Goal: Transaction & Acquisition: Purchase product/service

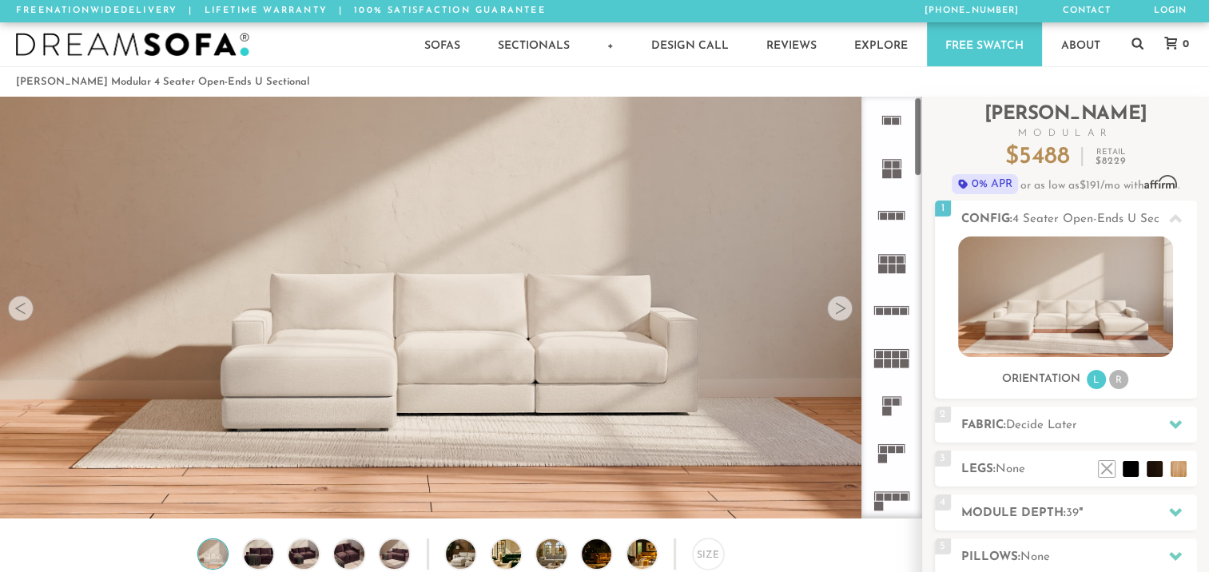
scroll to position [17757, 1196]
click at [1175, 422] on icon at bounding box center [1175, 424] width 13 height 13
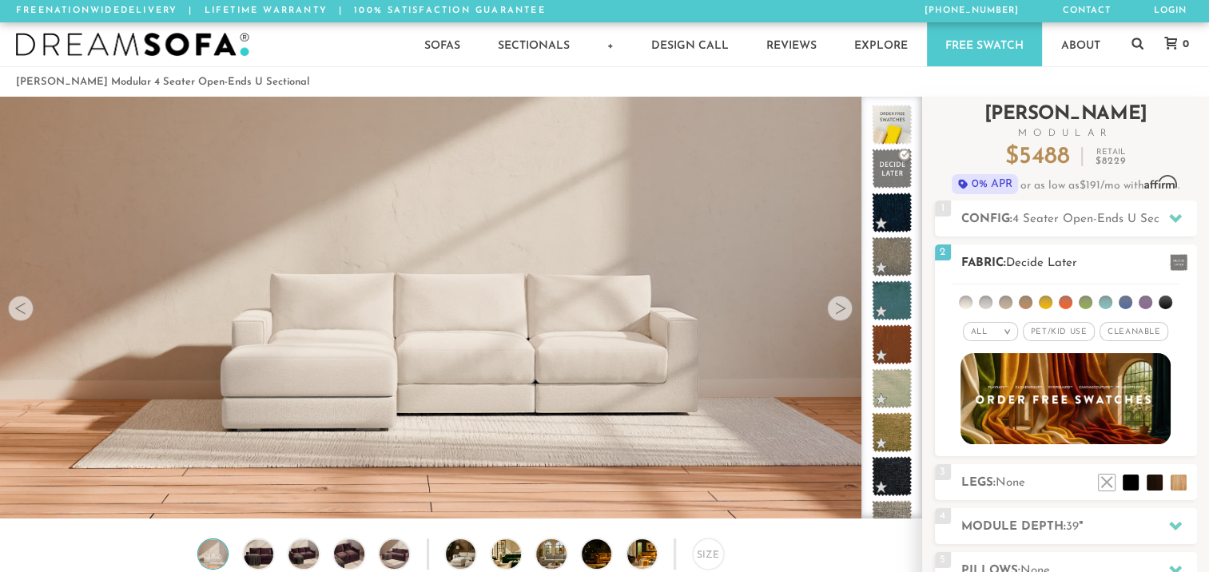
click at [1165, 301] on li at bounding box center [1166, 303] width 14 height 14
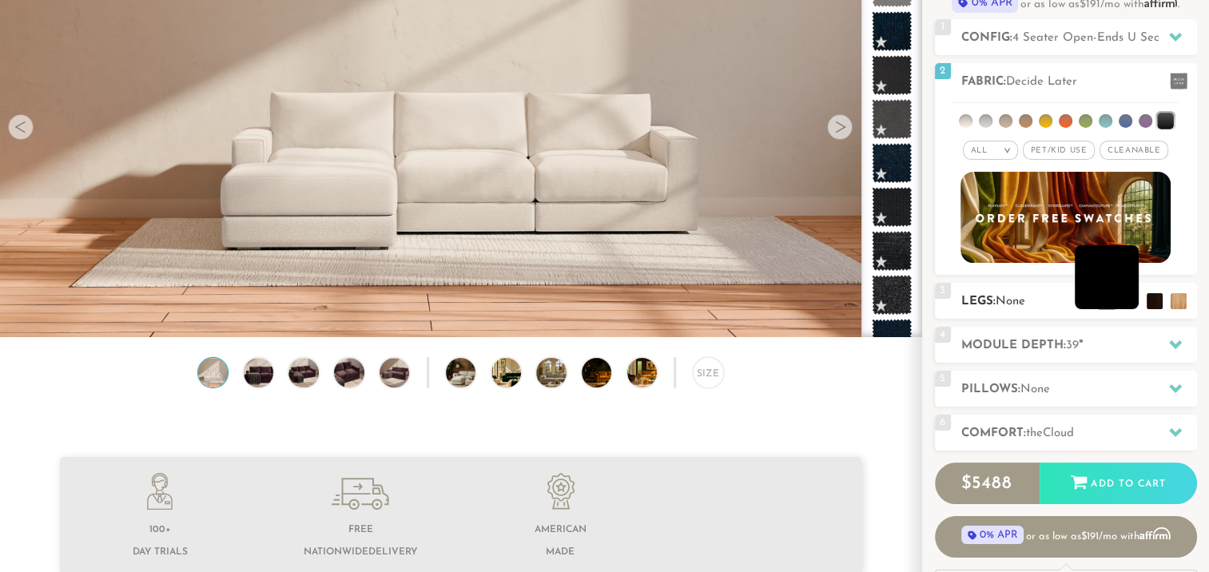
scroll to position [173, 0]
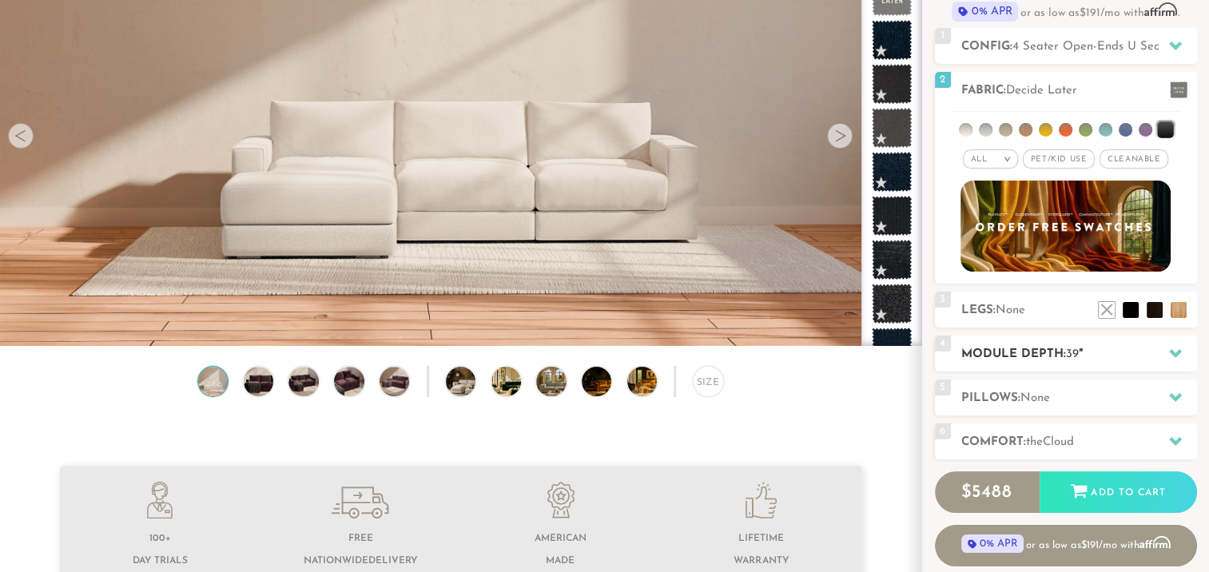
click at [1173, 348] on icon at bounding box center [1175, 353] width 13 height 13
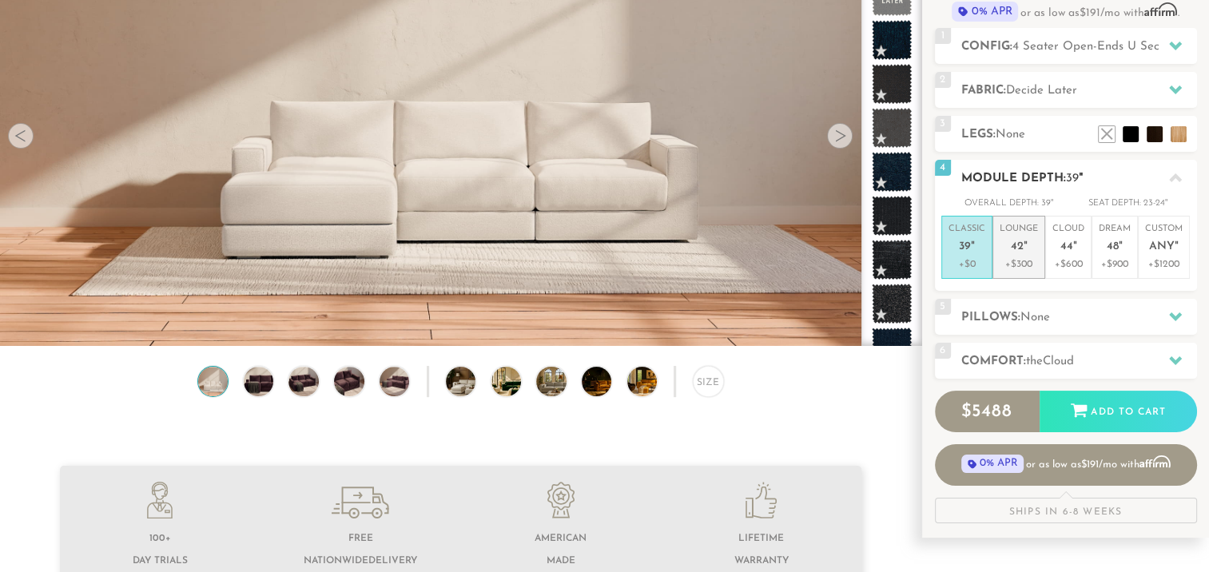
click at [1017, 247] on span "42" at bounding box center [1017, 248] width 13 height 14
click at [1176, 316] on icon at bounding box center [1175, 316] width 13 height 9
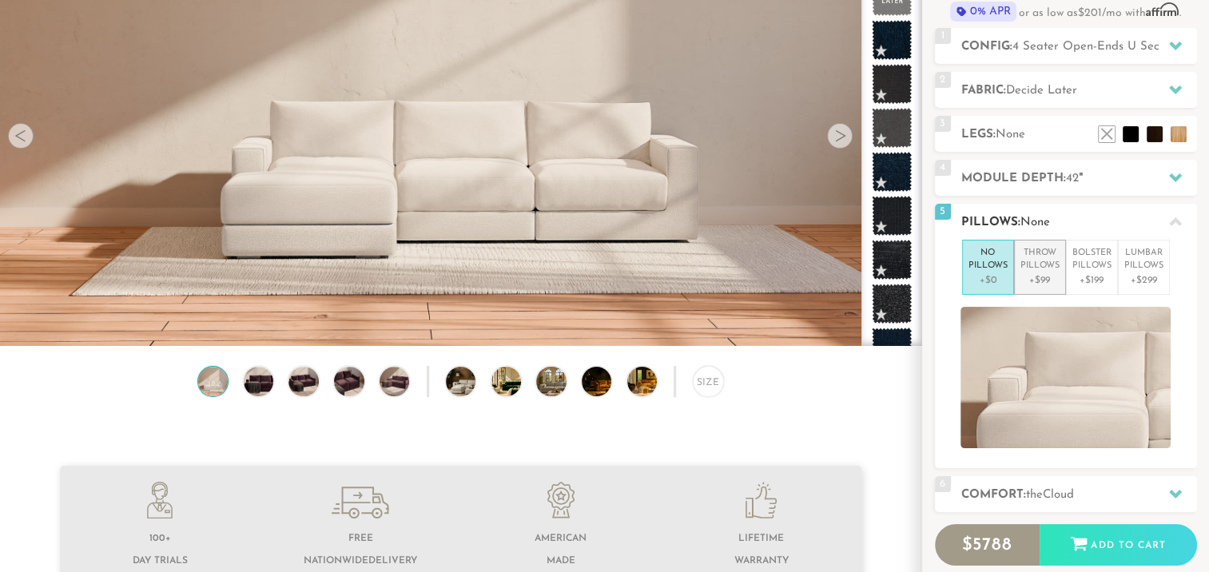
click at [1050, 268] on p "Throw Pillows" at bounding box center [1040, 260] width 39 height 26
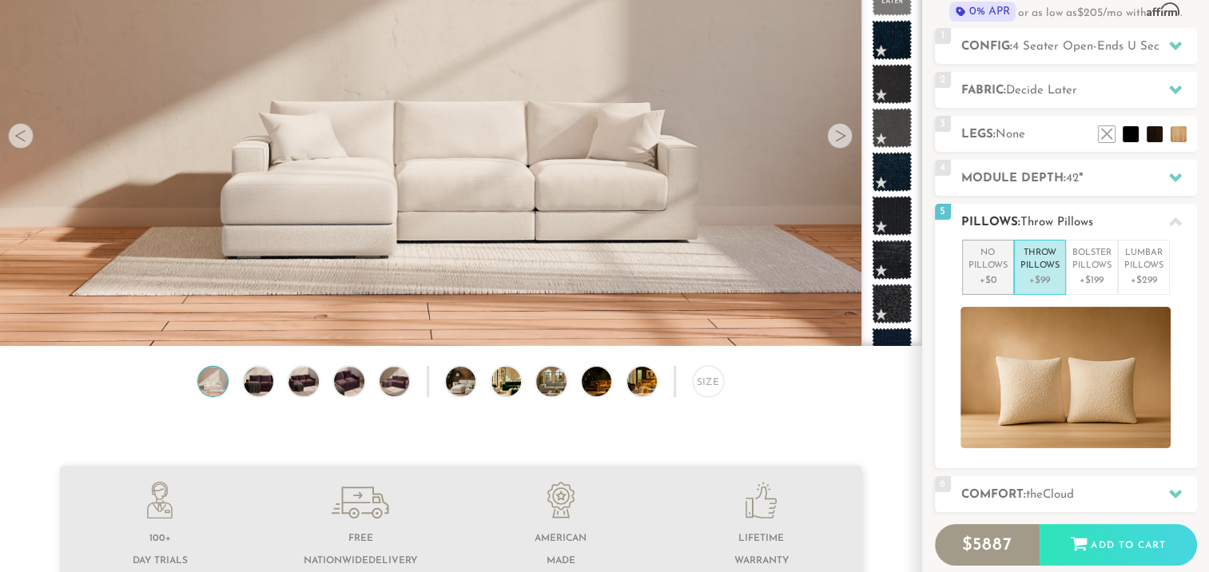
click at [987, 262] on p "No Pillows" at bounding box center [988, 260] width 39 height 26
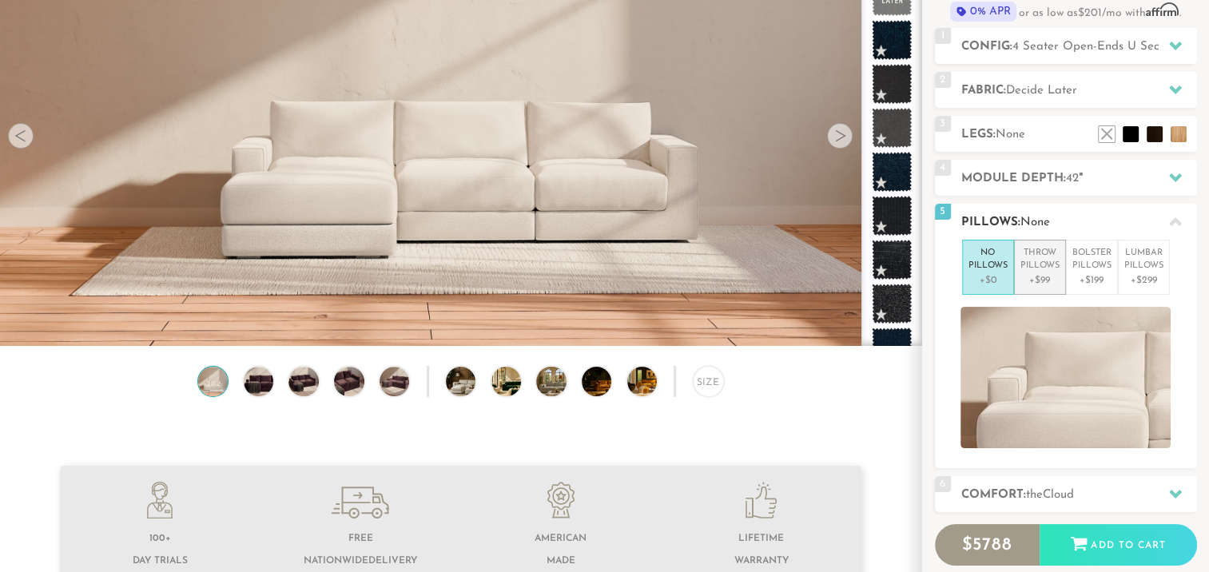
click at [1048, 265] on p "Throw Pillows" at bounding box center [1040, 260] width 39 height 26
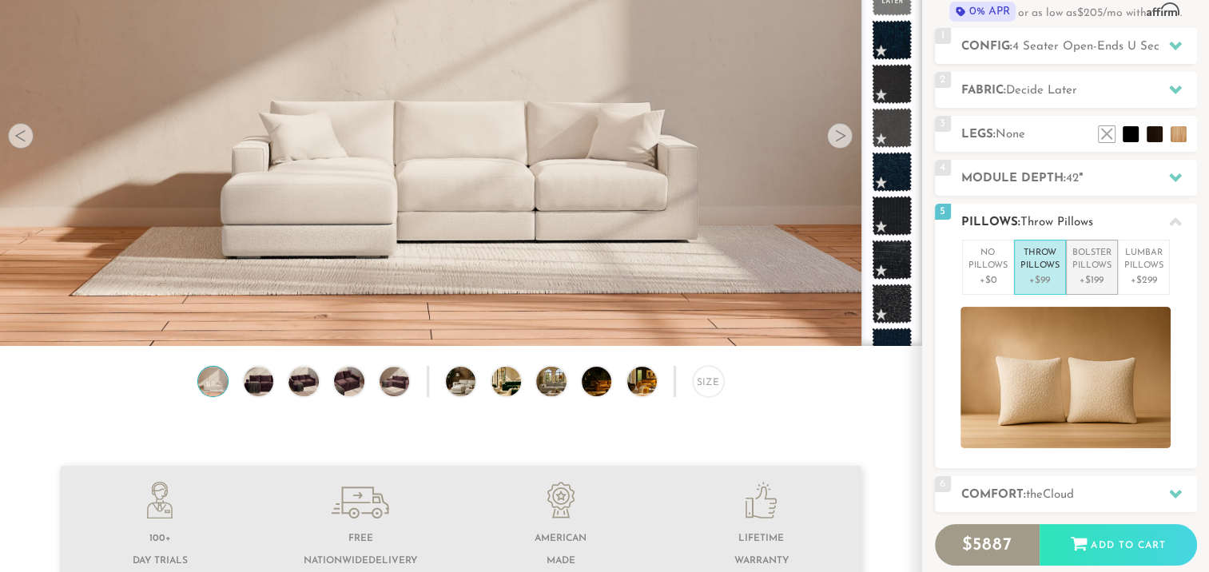
click at [1097, 262] on p "Bolster Pillows" at bounding box center [1092, 260] width 39 height 26
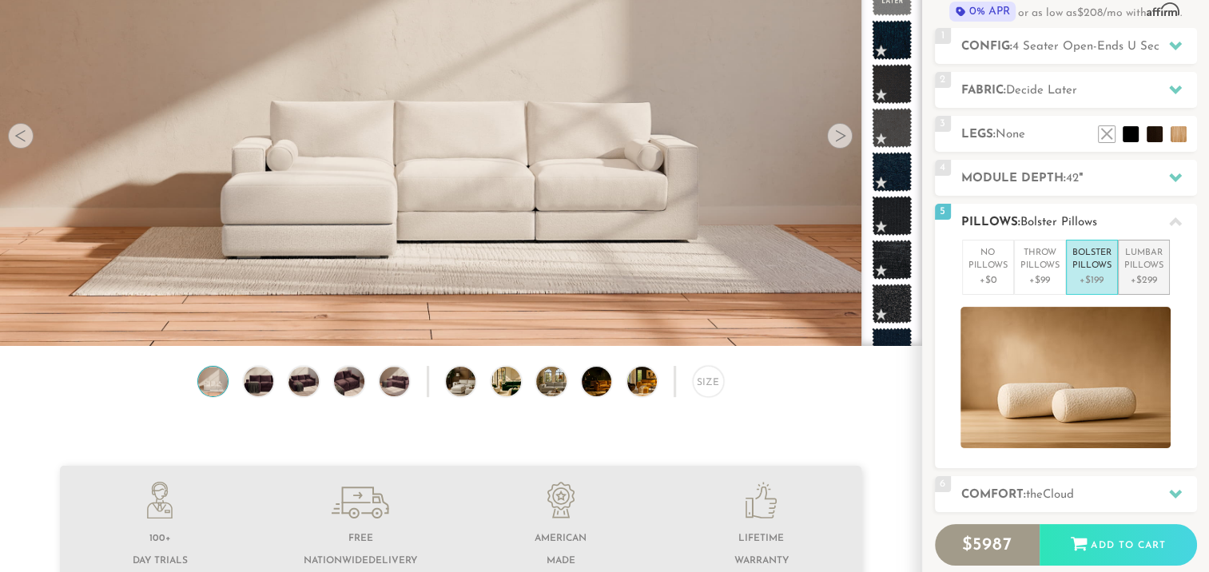
click at [1135, 266] on p "Lumbar Pillows" at bounding box center [1144, 260] width 39 height 26
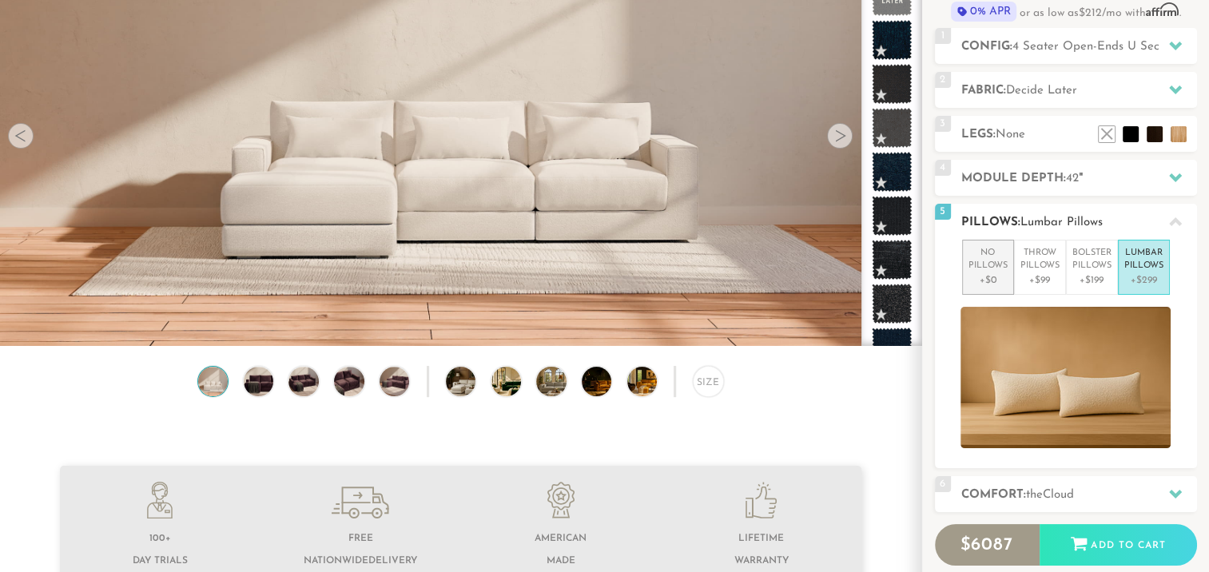
click at [1004, 262] on p "No Pillows" at bounding box center [988, 260] width 39 height 26
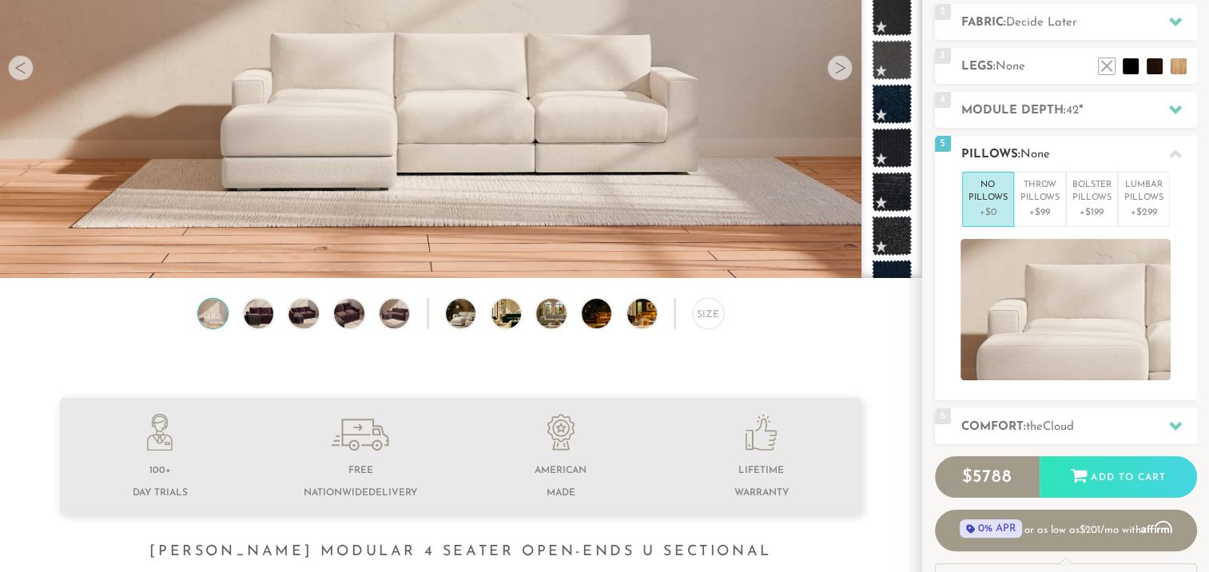
scroll to position [254, 0]
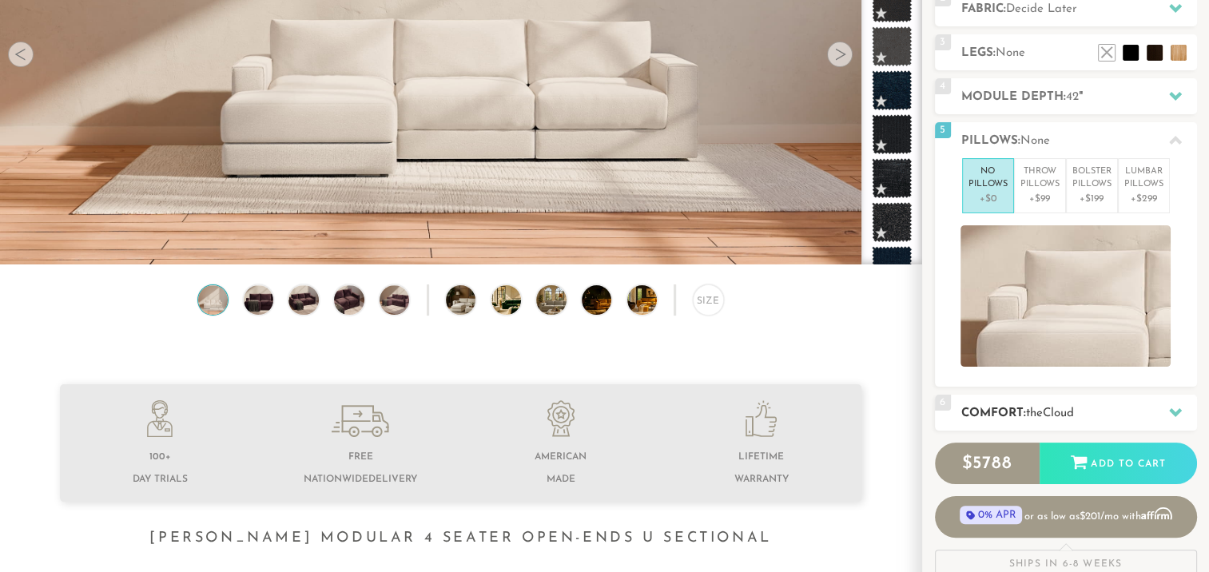
click at [1178, 412] on icon at bounding box center [1175, 412] width 13 height 13
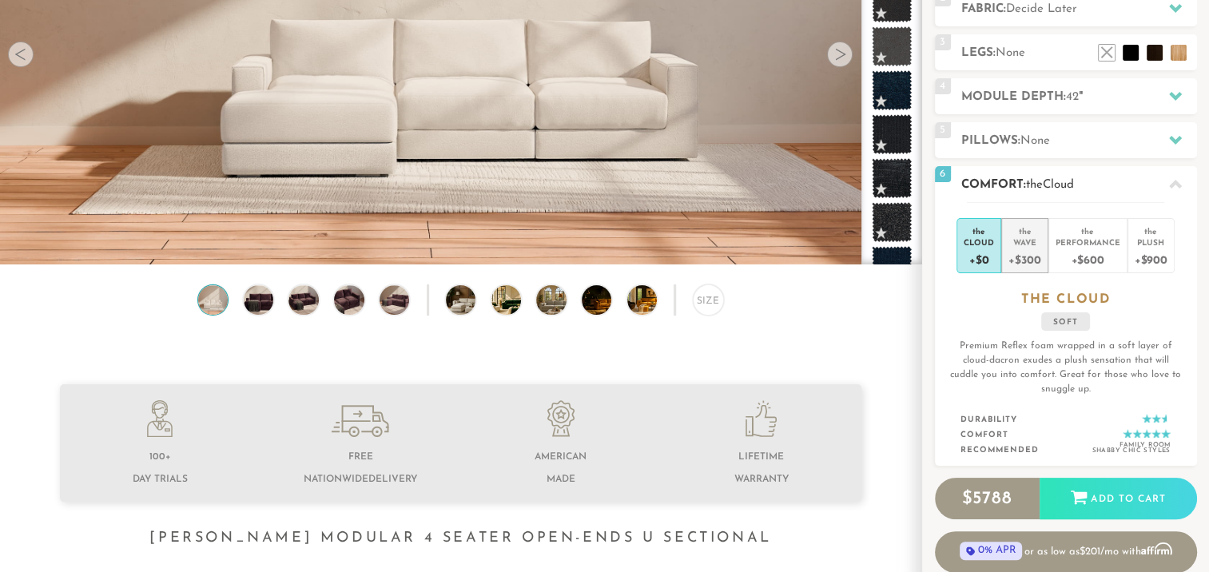
click at [1027, 246] on div "Wave" at bounding box center [1025, 242] width 32 height 11
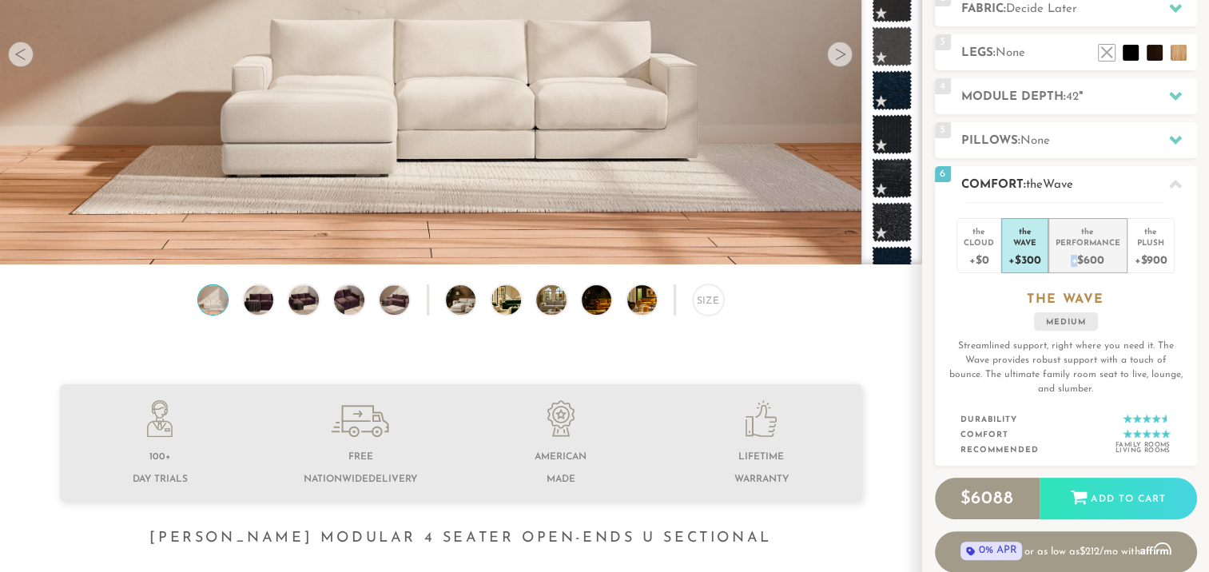
click at [1074, 249] on div "+$600" at bounding box center [1088, 259] width 65 height 23
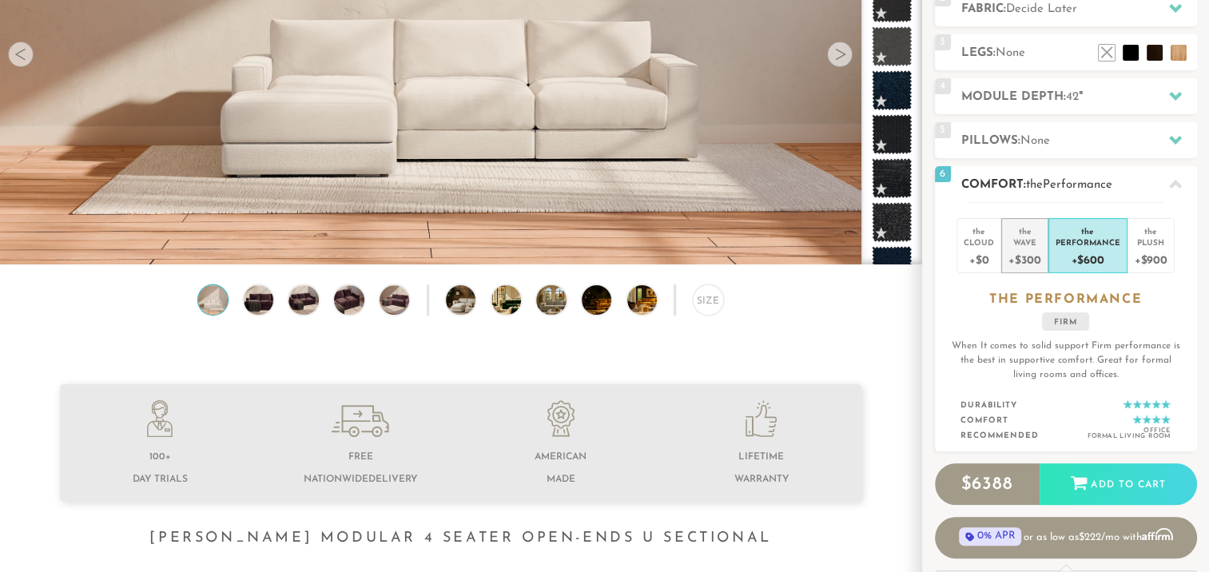
drag, startPoint x: 1074, startPoint y: 249, endPoint x: 1020, endPoint y: 244, distance: 54.6
click at [1020, 244] on div "Wave" at bounding box center [1025, 242] width 32 height 11
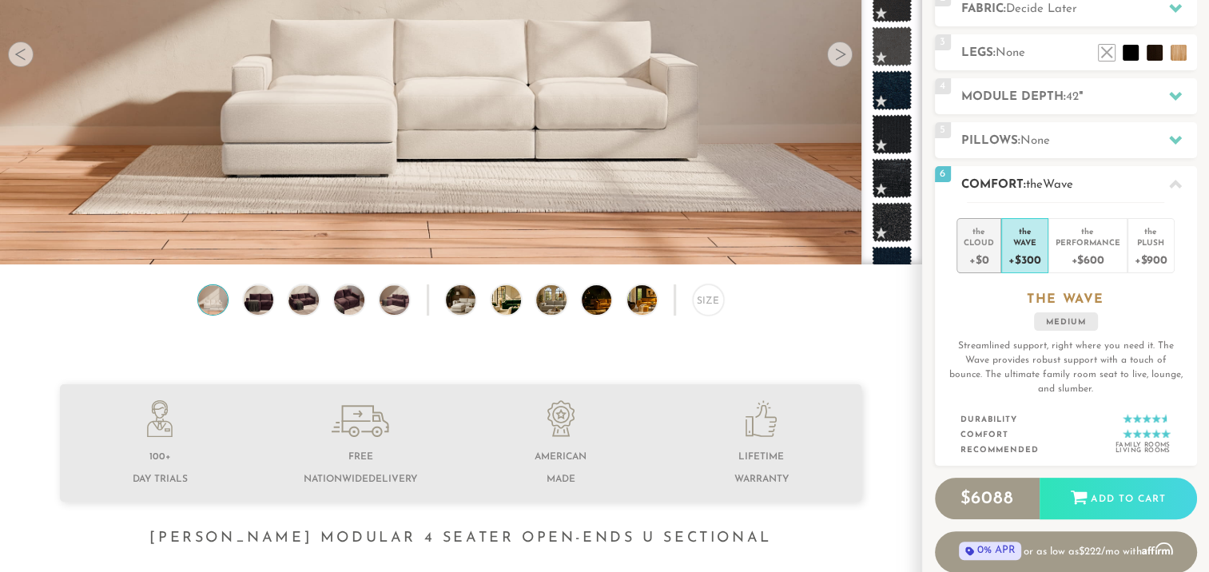
click at [981, 242] on div "Cloud" at bounding box center [979, 242] width 30 height 11
click at [1147, 243] on div "Plush" at bounding box center [1151, 242] width 33 height 11
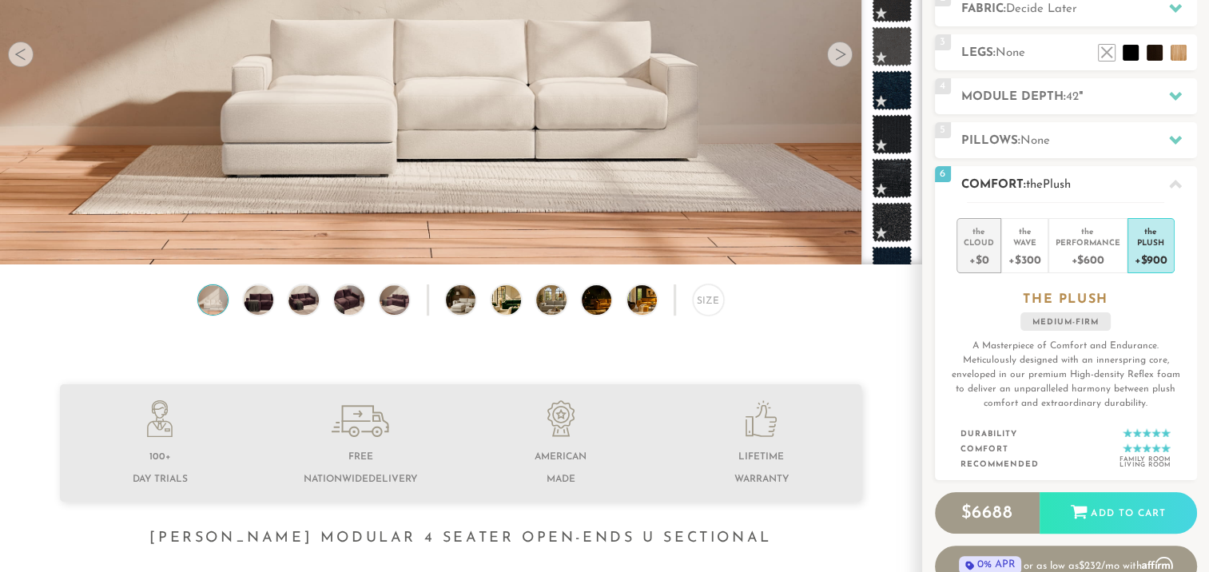
click at [988, 241] on div "Cloud" at bounding box center [979, 242] width 30 height 11
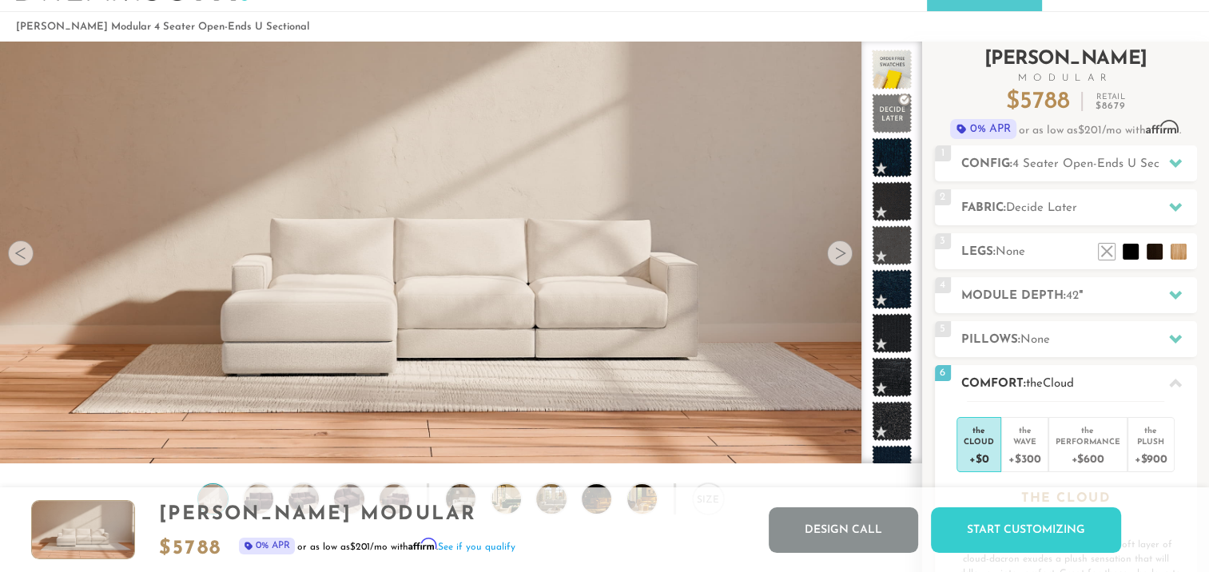
scroll to position [54, 0]
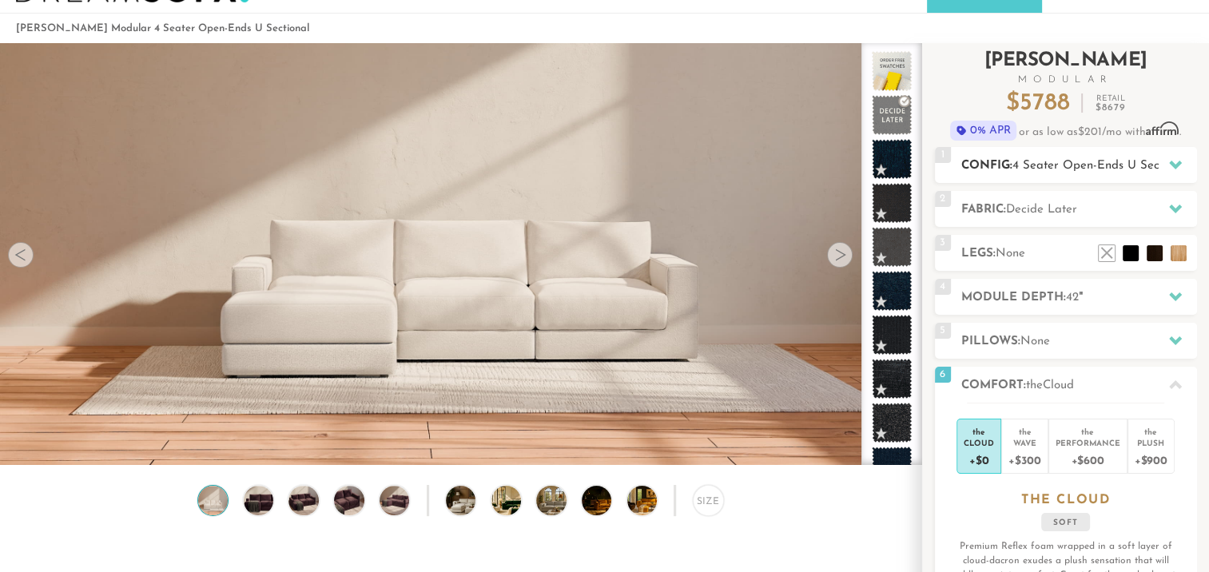
click at [1179, 161] on icon at bounding box center [1175, 165] width 13 height 9
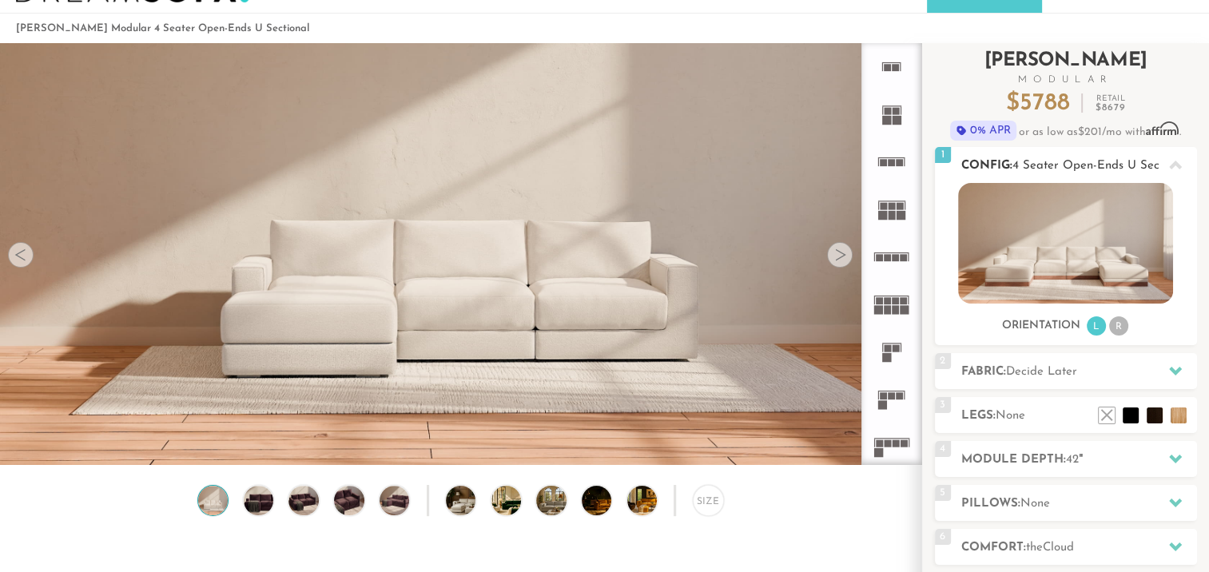
click at [1122, 326] on li "R" at bounding box center [1118, 325] width 19 height 19
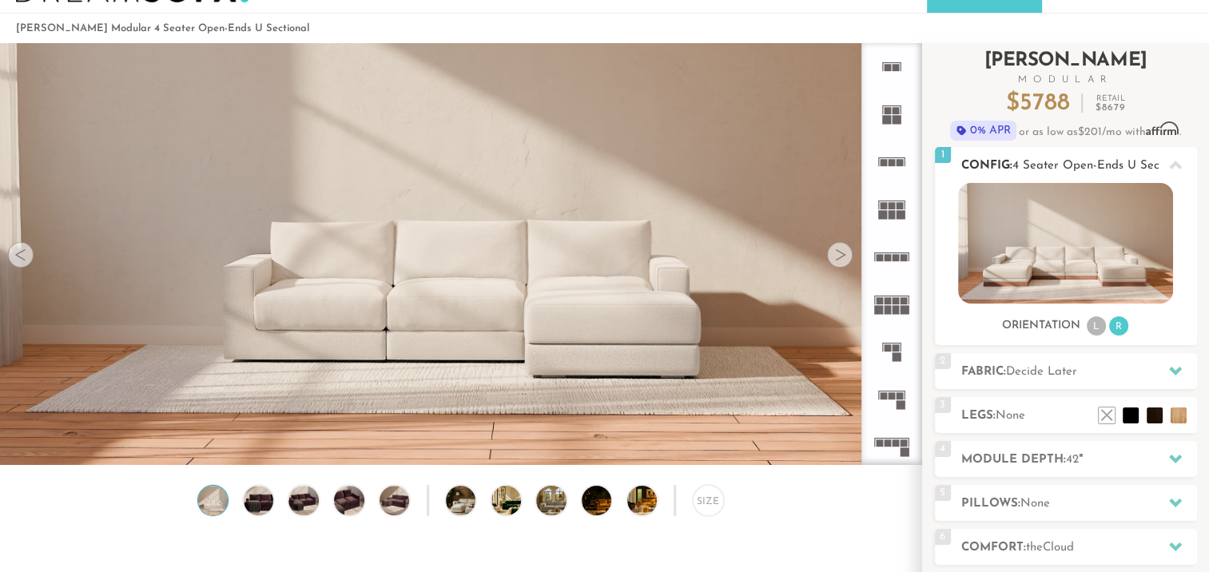
click at [1099, 323] on li "L" at bounding box center [1096, 325] width 19 height 19
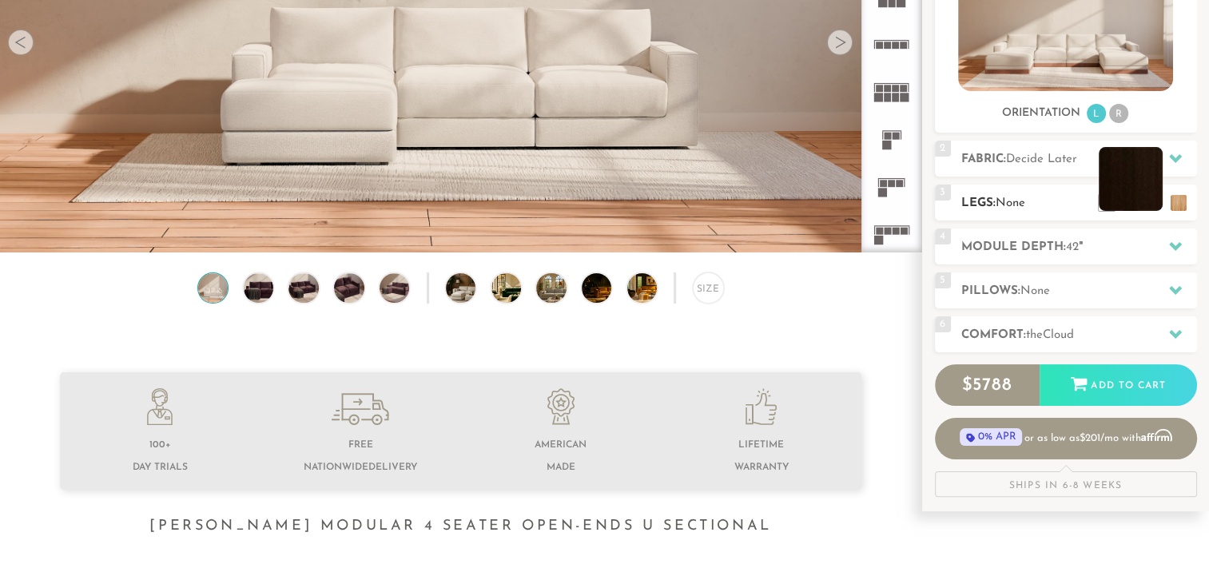
scroll to position [268, 0]
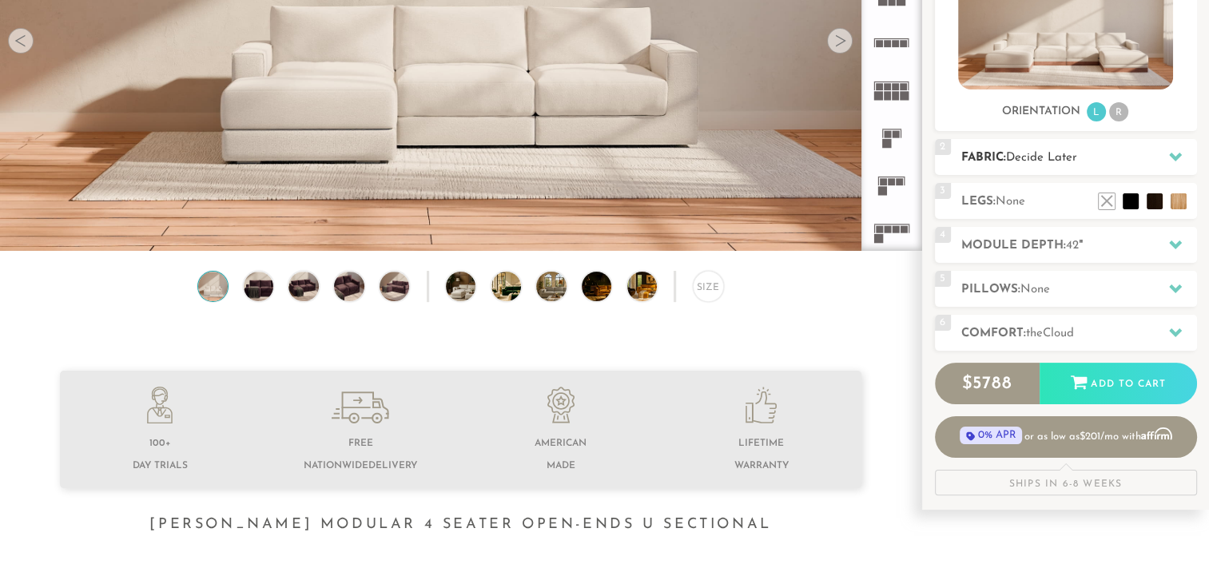
click at [1181, 154] on div at bounding box center [1176, 157] width 34 height 33
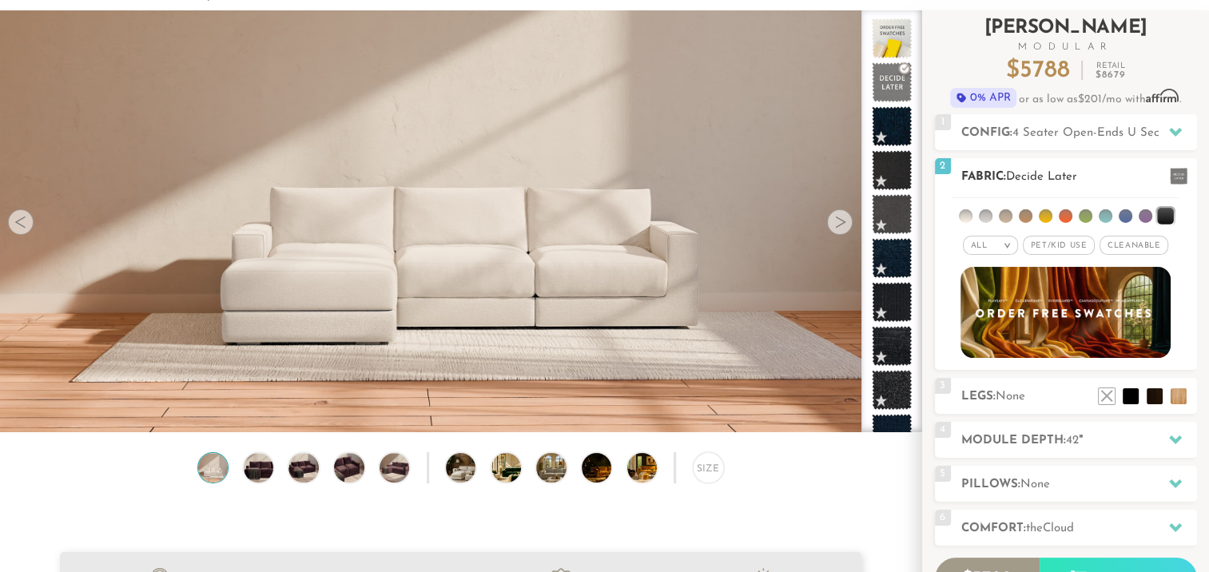
scroll to position [86, 0]
click at [1077, 243] on span "Pet/Kid Use x" at bounding box center [1059, 246] width 72 height 19
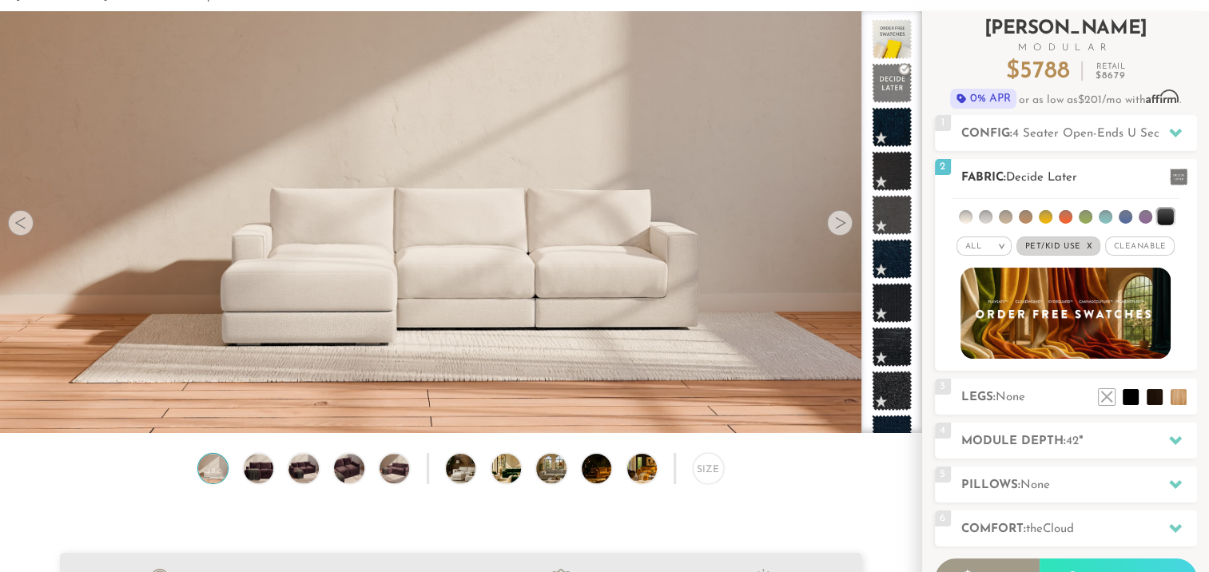
click at [991, 246] on div "All >" at bounding box center [984, 246] width 55 height 19
click at [994, 377] on li "Luxury" at bounding box center [984, 381] width 55 height 22
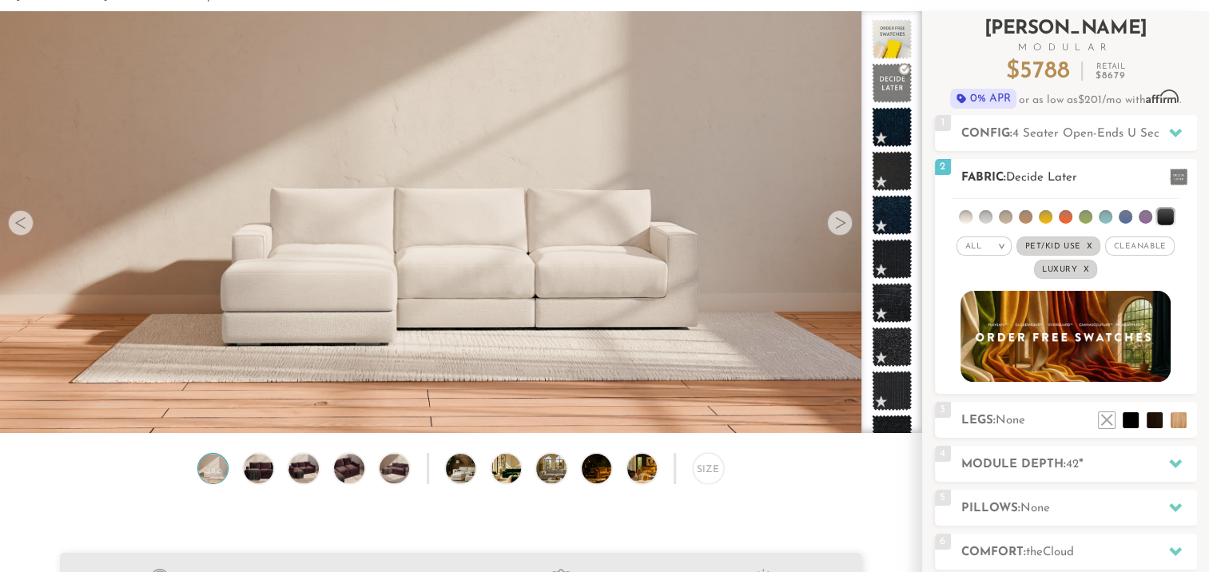
click at [1138, 248] on span "Cleanable x" at bounding box center [1139, 246] width 69 height 19
click at [980, 243] on div "All >" at bounding box center [978, 246] width 55 height 19
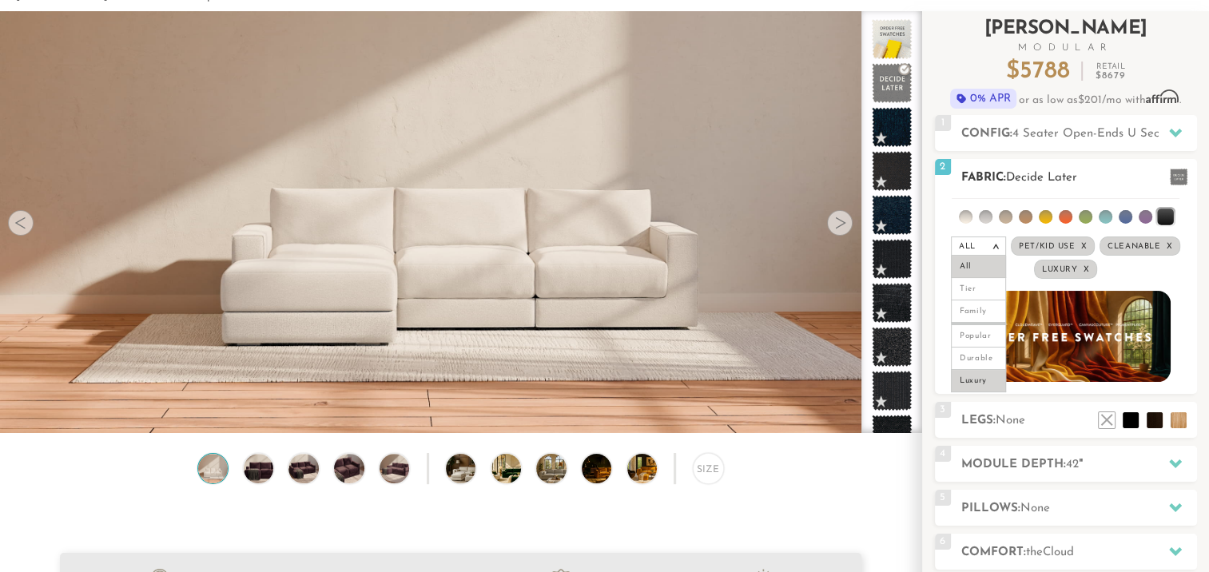
click at [981, 265] on li "All" at bounding box center [978, 267] width 55 height 22
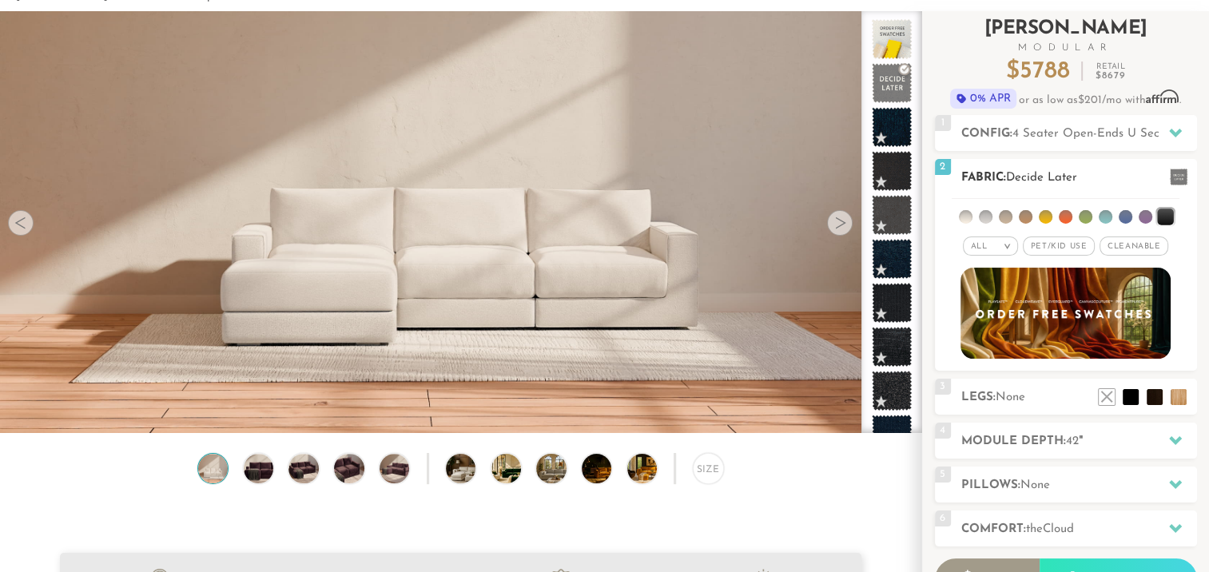
click at [994, 245] on div "All >" at bounding box center [990, 246] width 55 height 19
click at [997, 376] on li "Luxury" at bounding box center [990, 381] width 55 height 22
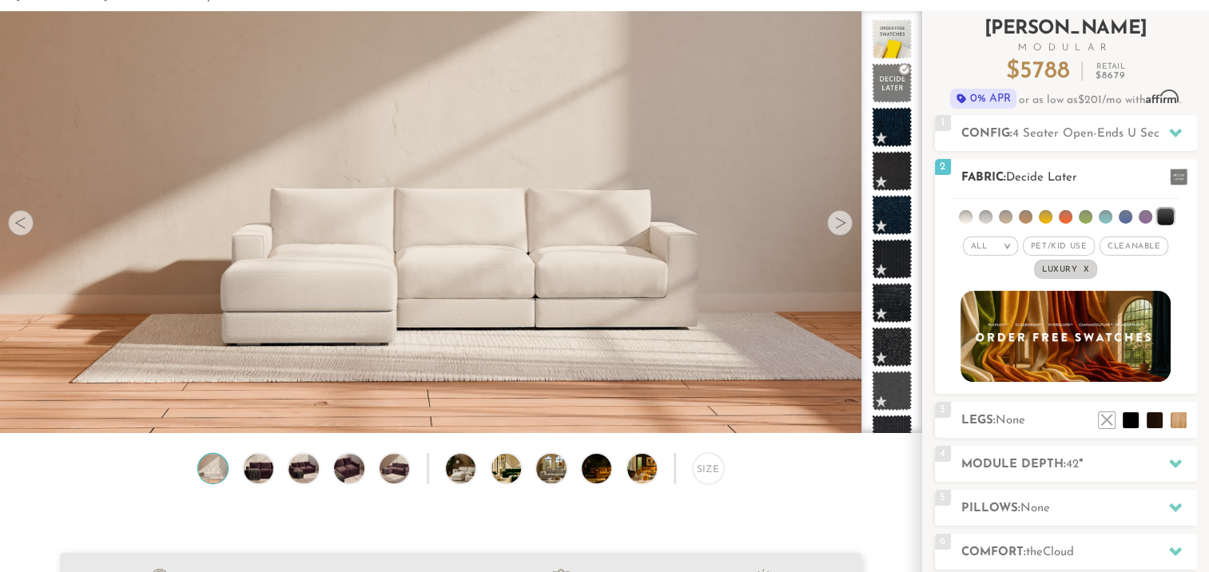
click at [1068, 245] on span "Pet/Kid Use x" at bounding box center [1059, 246] width 72 height 19
click at [1130, 240] on span "Cleanable x" at bounding box center [1139, 246] width 69 height 19
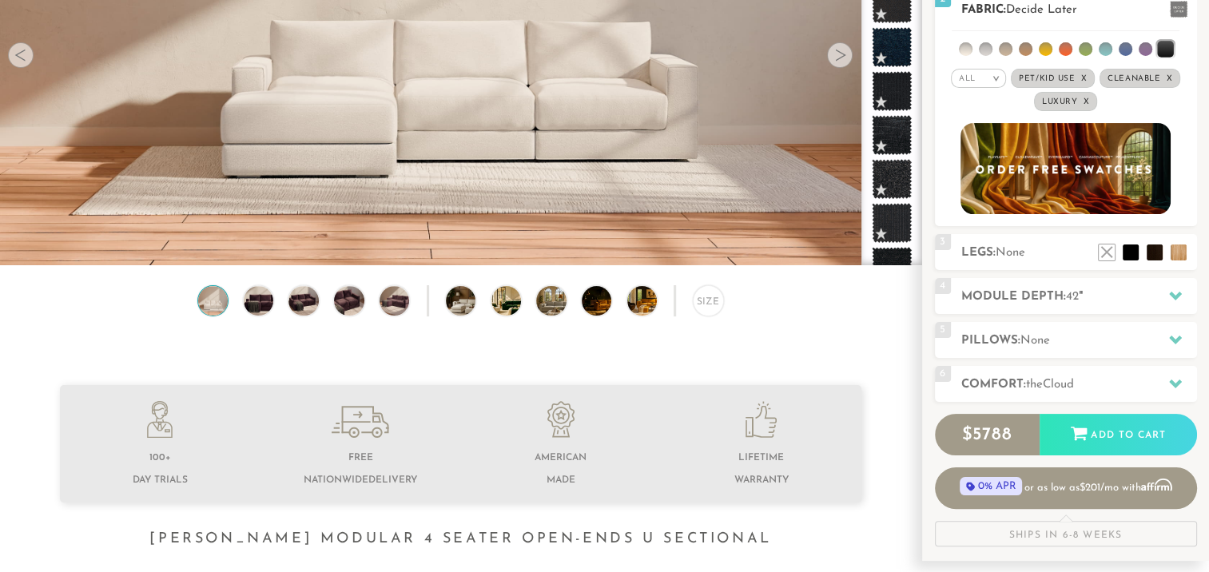
scroll to position [0, 0]
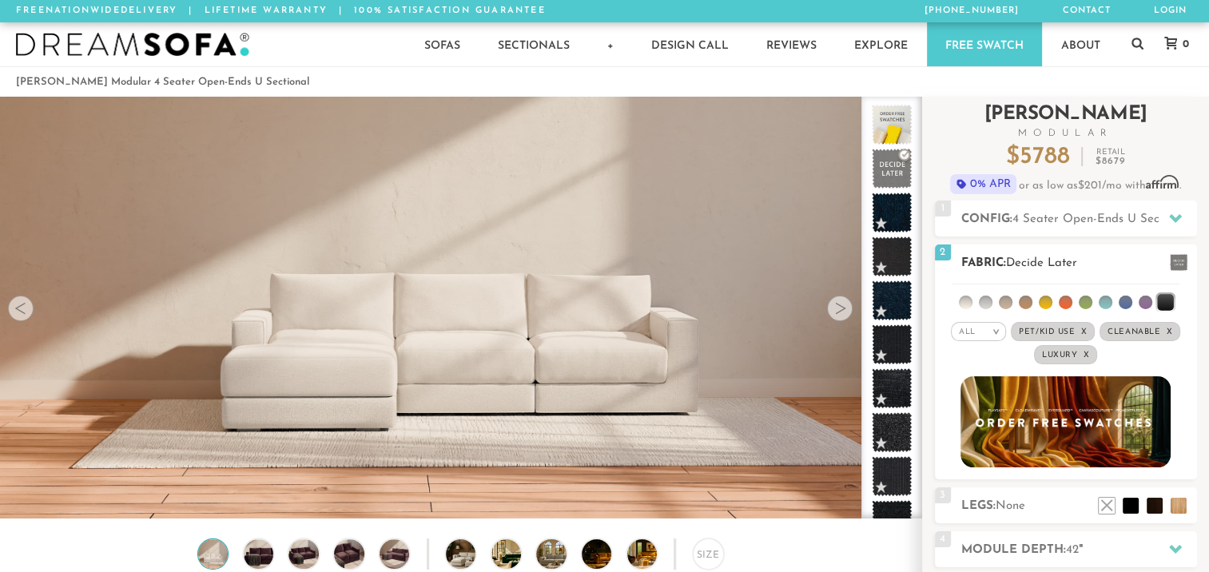
click at [1163, 305] on li at bounding box center [1165, 302] width 16 height 16
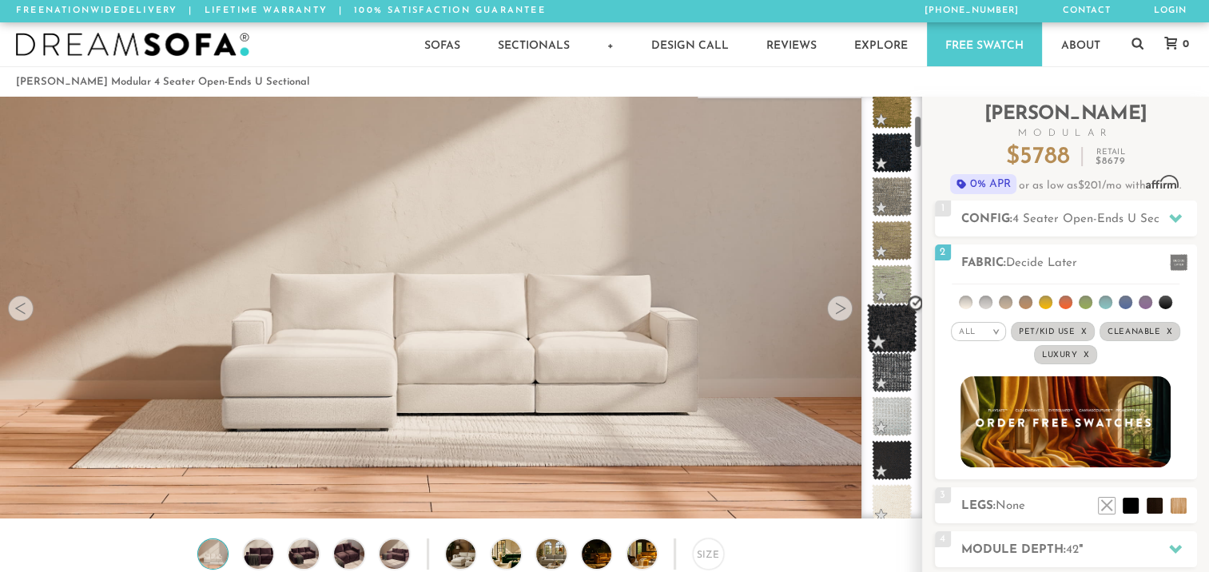
scroll to position [253, 0]
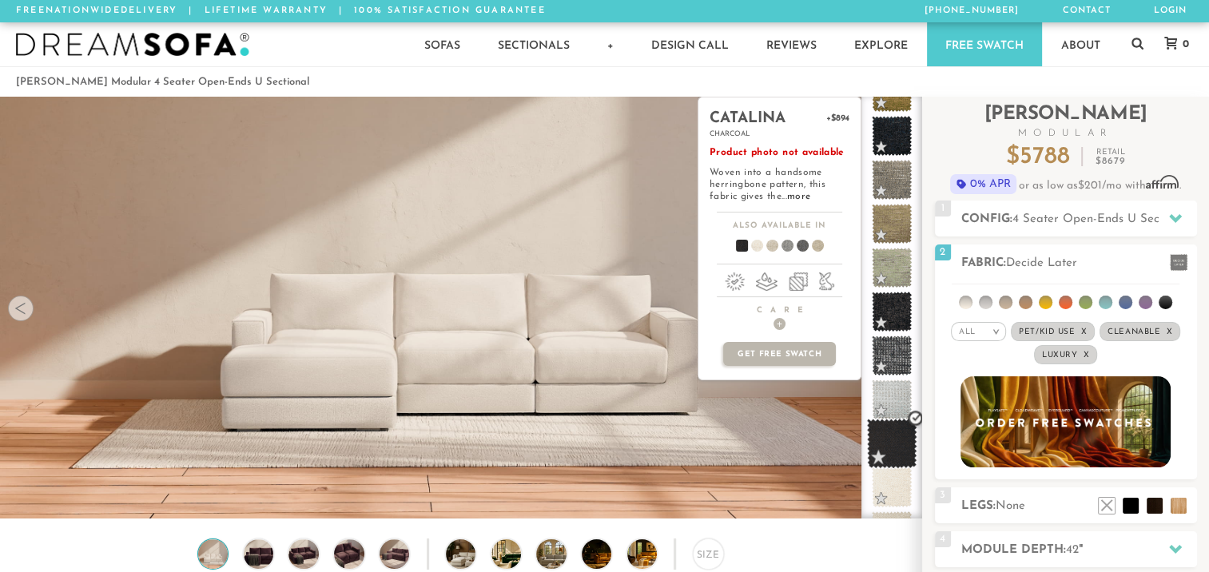
click at [899, 437] on span at bounding box center [892, 444] width 50 height 50
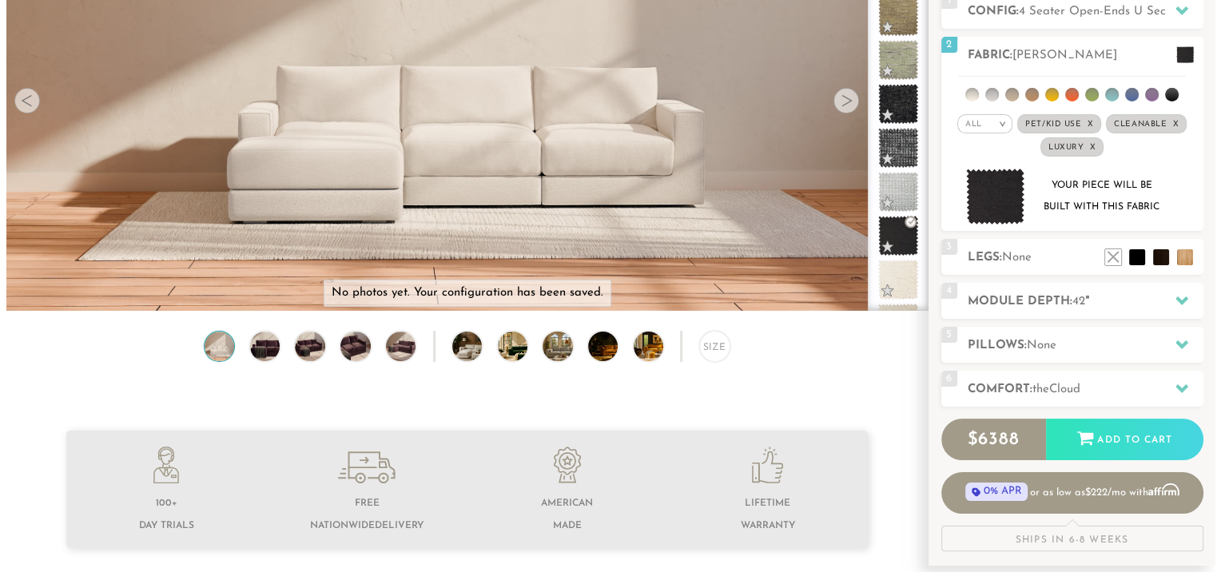
scroll to position [209, 0]
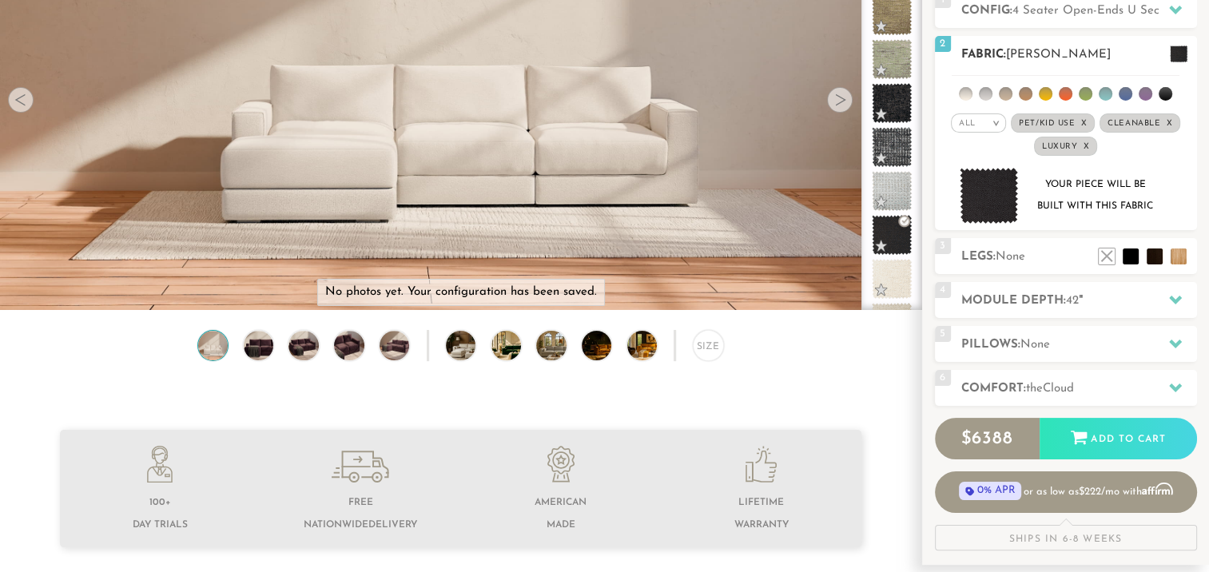
click at [975, 189] on img at bounding box center [989, 196] width 59 height 57
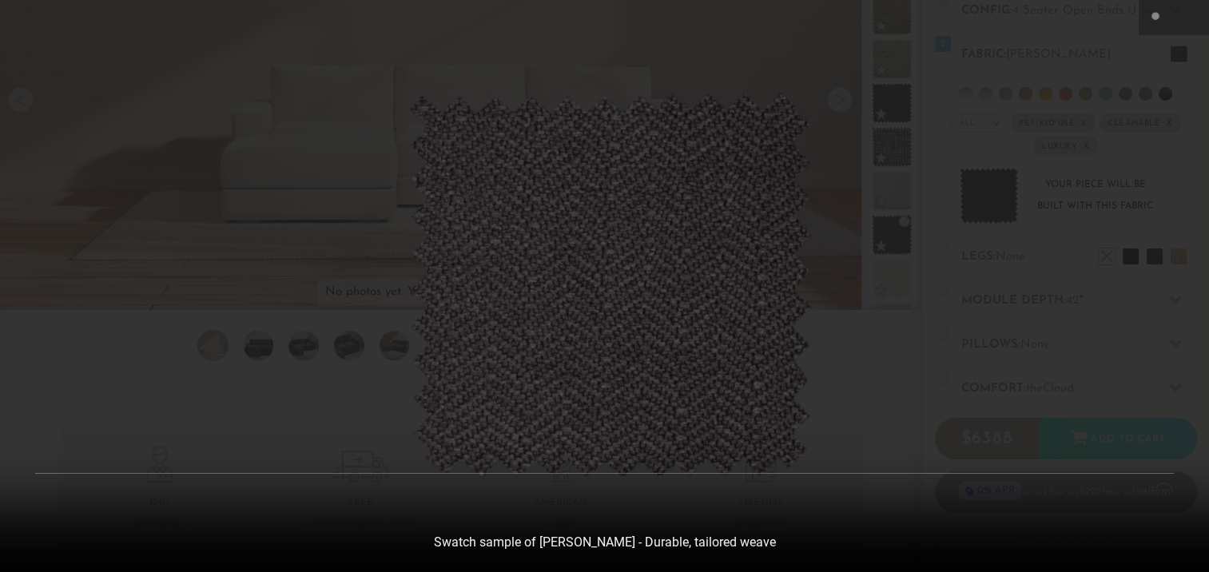
scroll to position [17781, 1208]
click at [517, 297] on img at bounding box center [610, 286] width 404 height 388
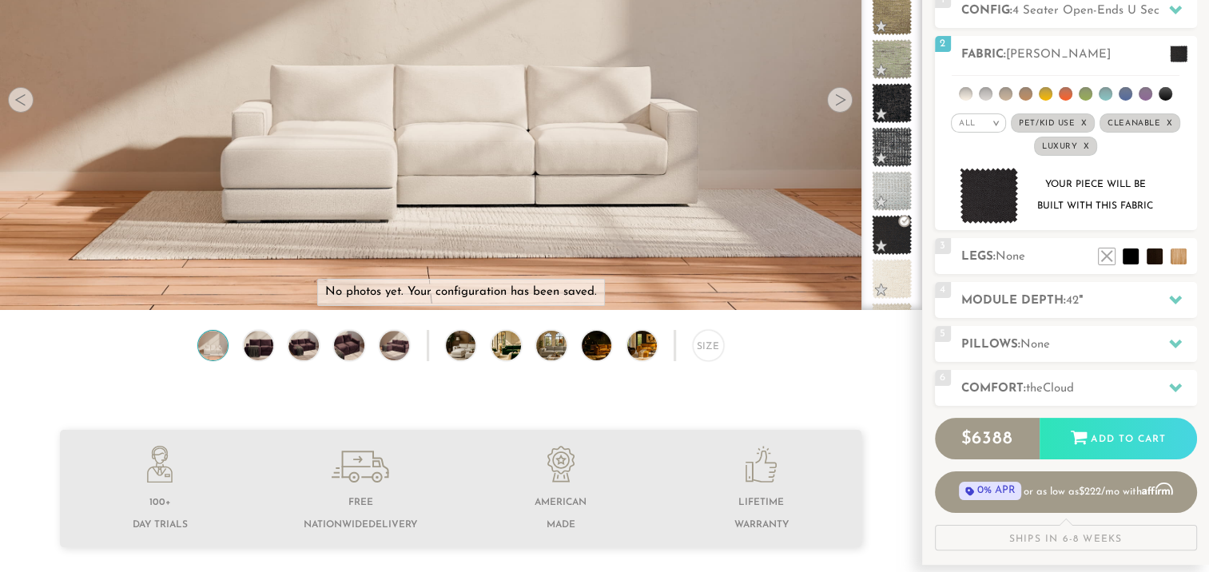
scroll to position [13, 13]
click at [645, 348] on img at bounding box center [654, 346] width 54 height 30
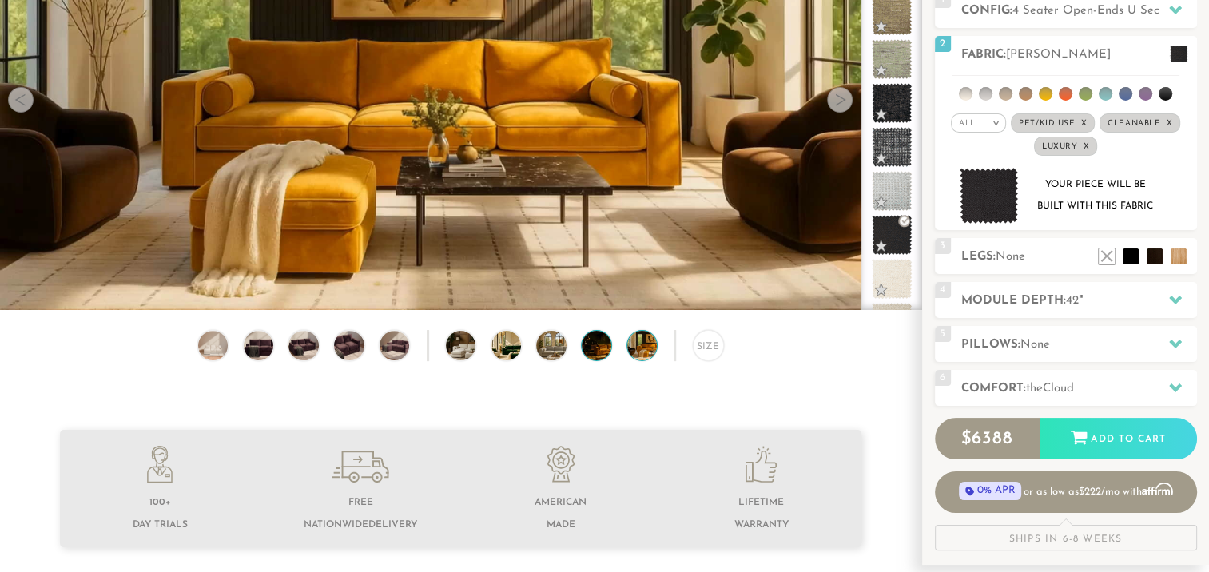
click at [592, 350] on img at bounding box center [609, 346] width 54 height 30
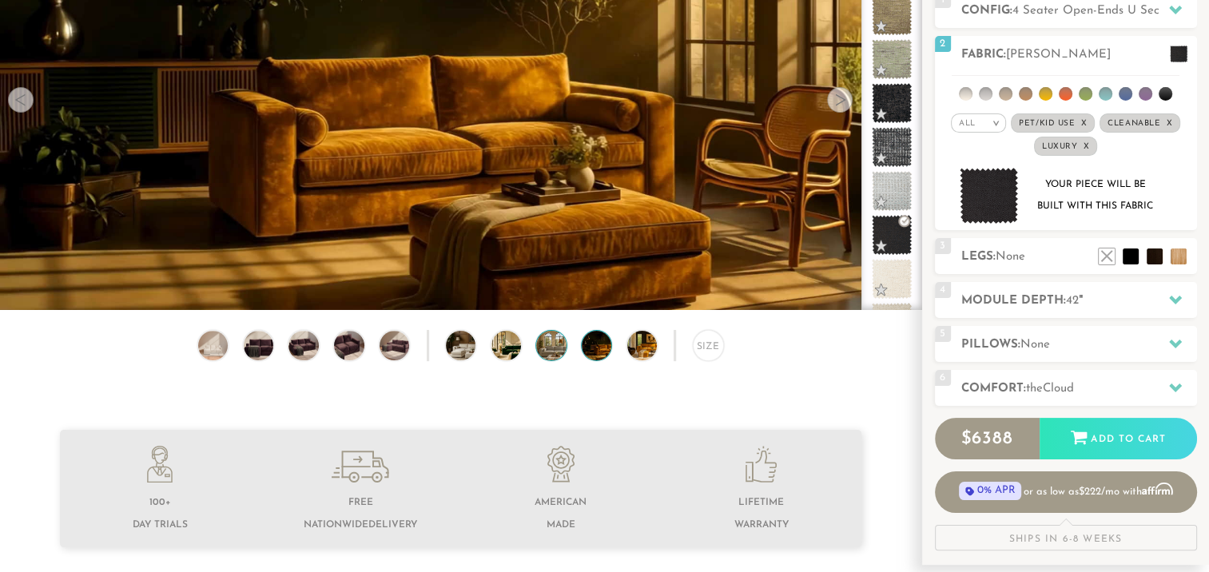
click at [547, 347] on img at bounding box center [563, 346] width 54 height 30
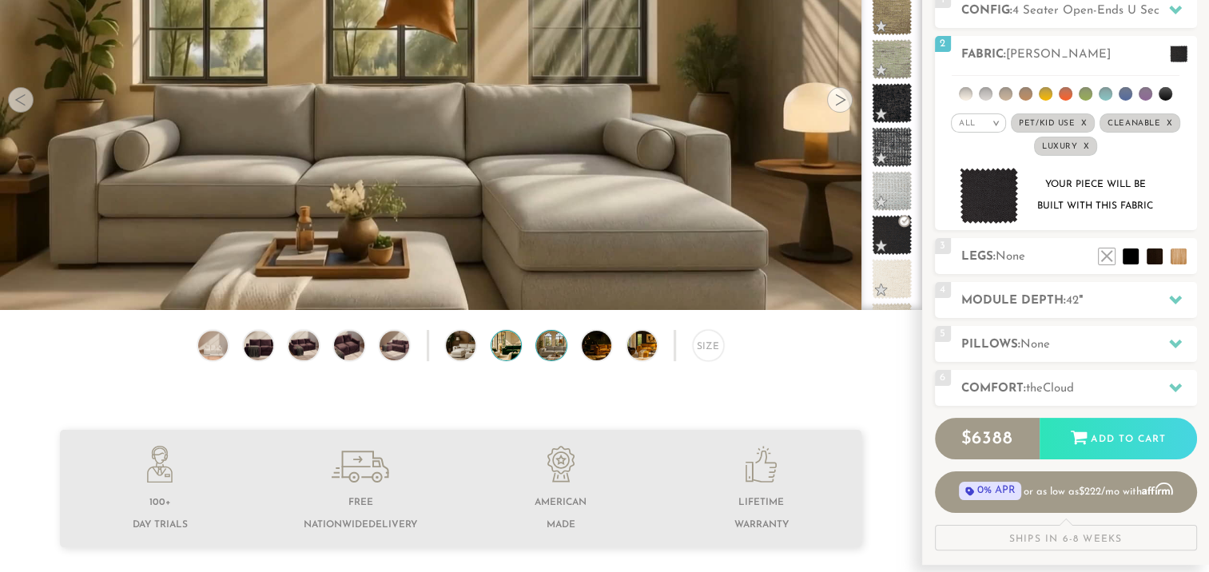
click at [494, 350] on img at bounding box center [519, 346] width 54 height 30
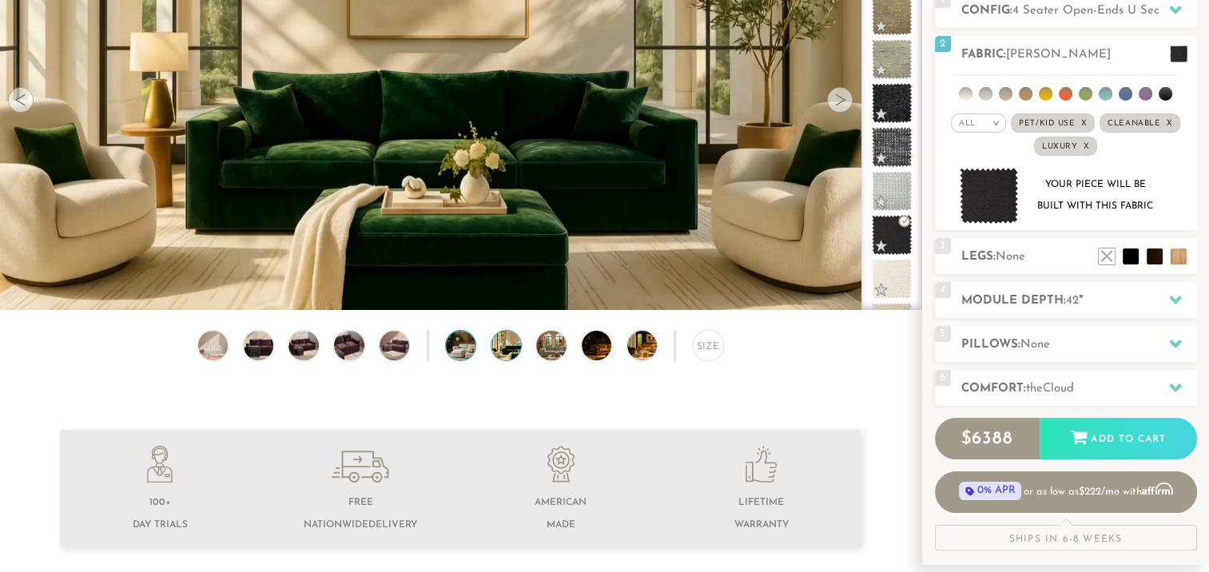
click at [468, 348] on img at bounding box center [473, 346] width 54 height 30
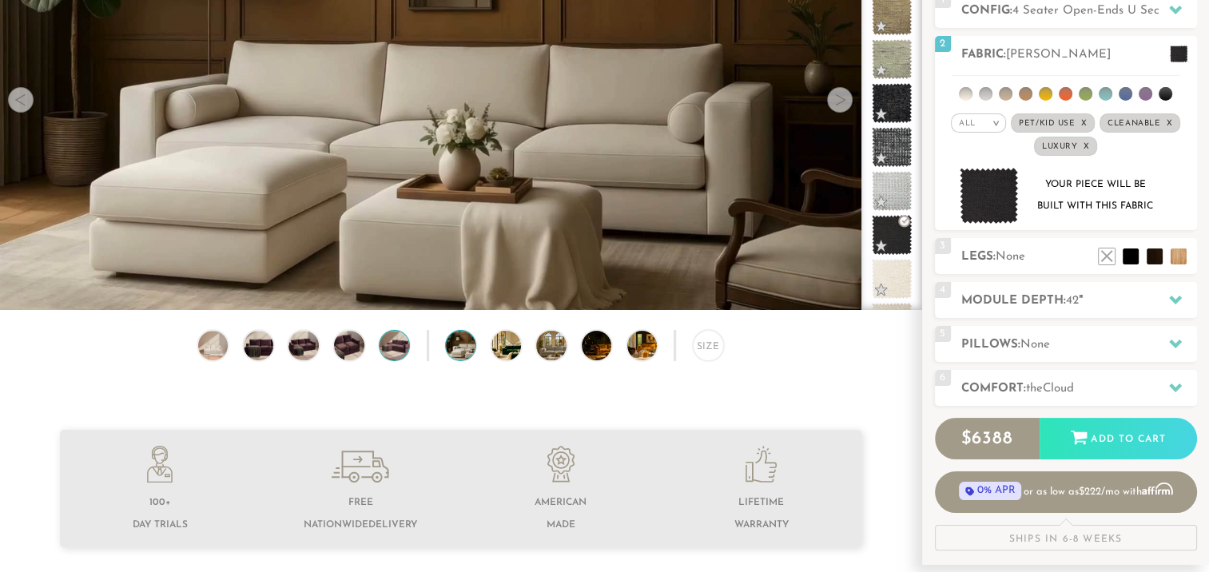
click at [396, 351] on img at bounding box center [394, 346] width 36 height 30
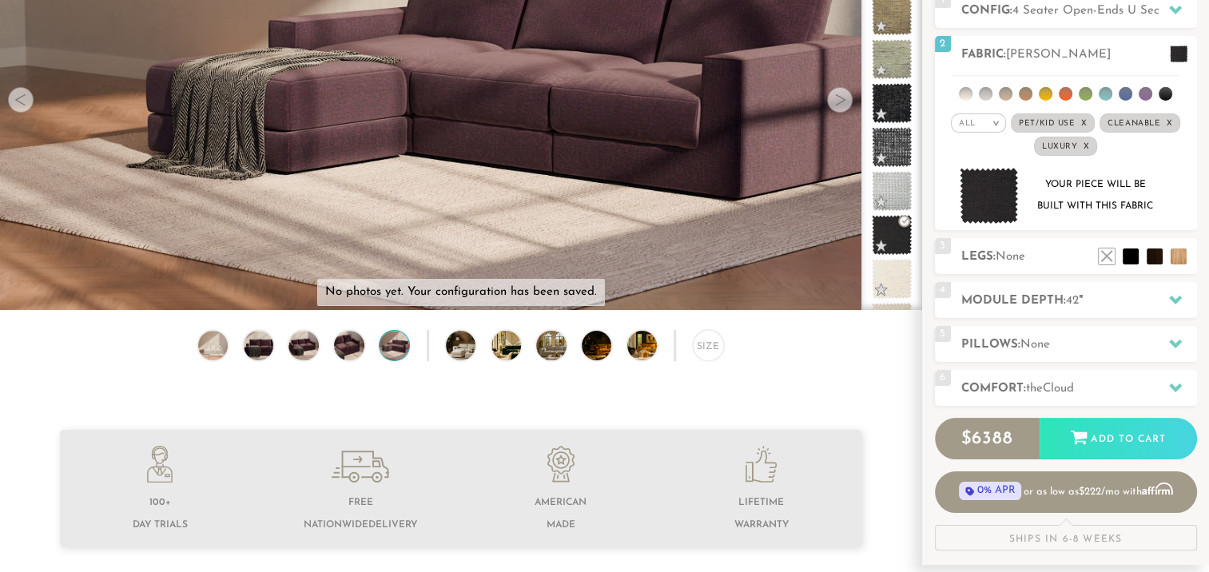
click at [331, 351] on div "Size" at bounding box center [461, 349] width 922 height 39
click at [325, 349] on div "Size" at bounding box center [461, 349] width 922 height 39
click at [308, 346] on img at bounding box center [304, 346] width 36 height 30
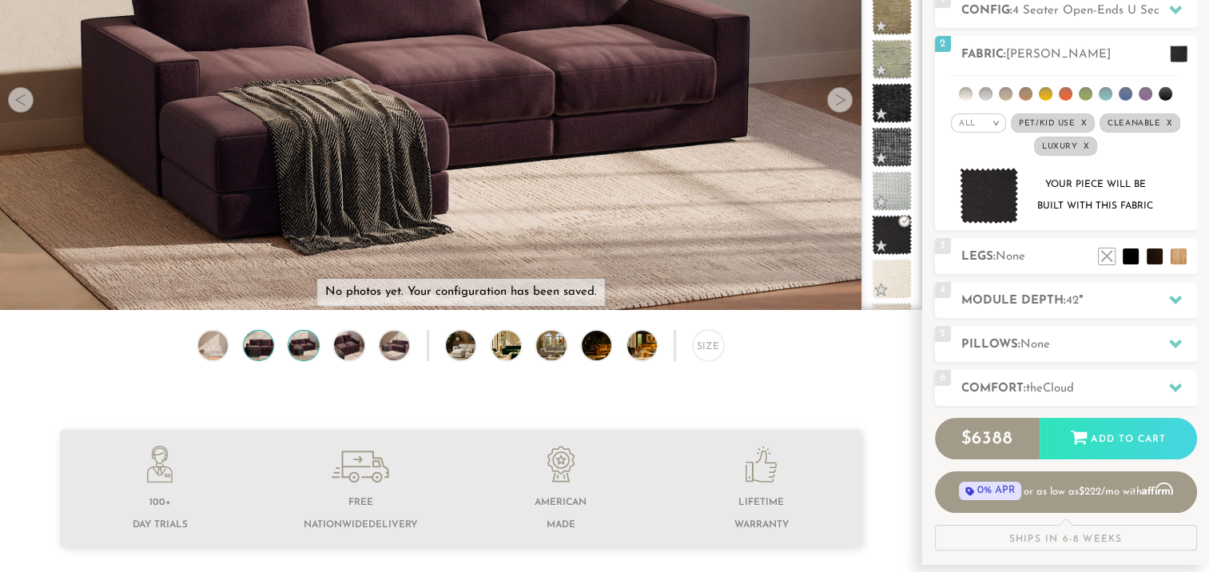
click at [272, 340] on img at bounding box center [259, 346] width 36 height 30
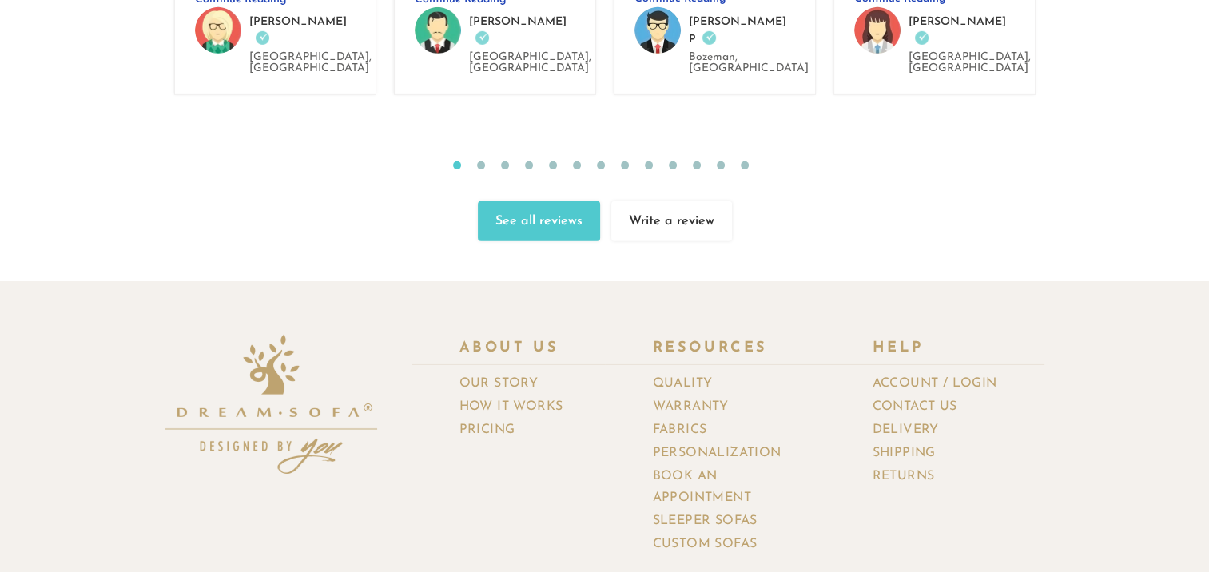
scroll to position [17198, 0]
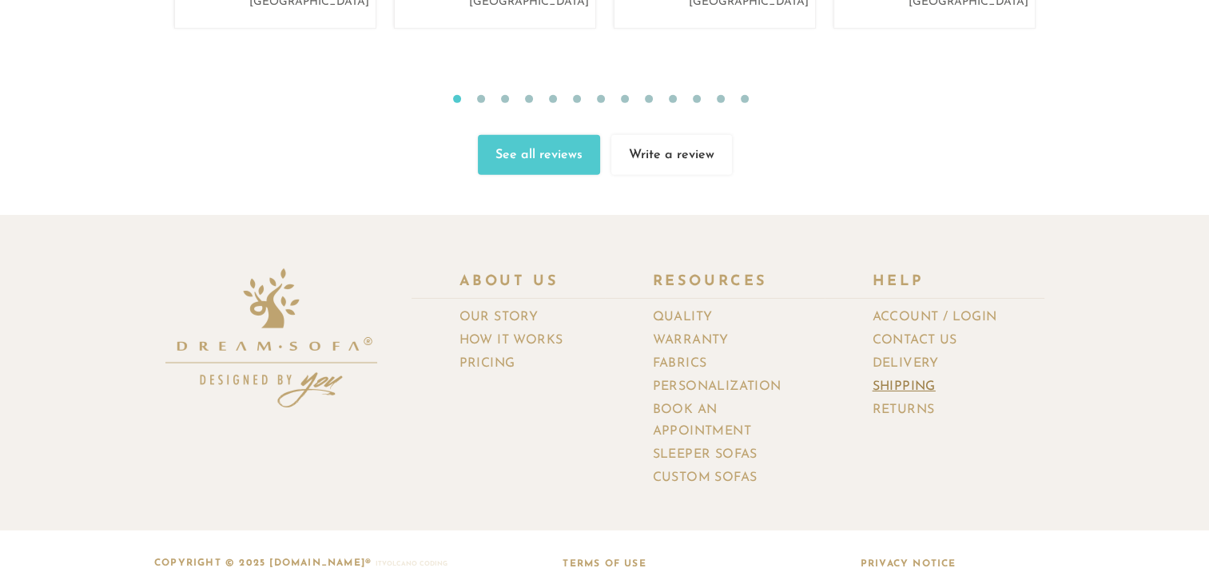
click at [894, 376] on link "Shipping" at bounding box center [910, 387] width 75 height 23
